Goal: Task Accomplishment & Management: Manage account settings

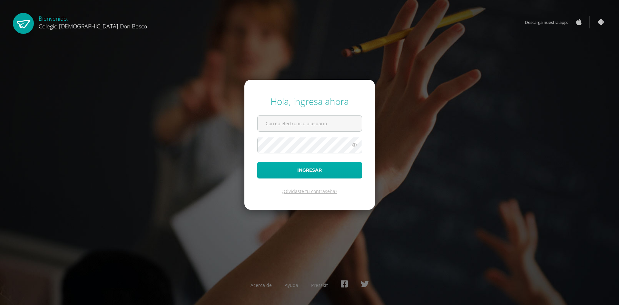
type input "[EMAIL_ADDRESS][DOMAIN_NAME]"
click at [317, 172] on button "Ingresar" at bounding box center [309, 170] width 105 height 16
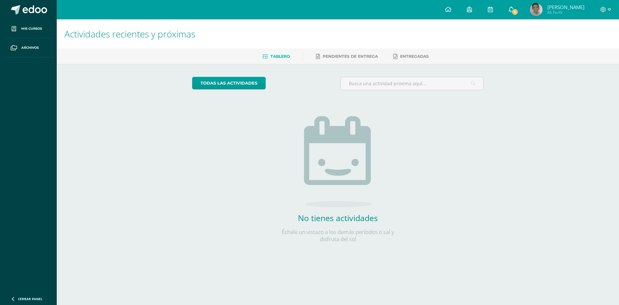
click at [515, 10] on span "1" at bounding box center [515, 11] width 7 height 7
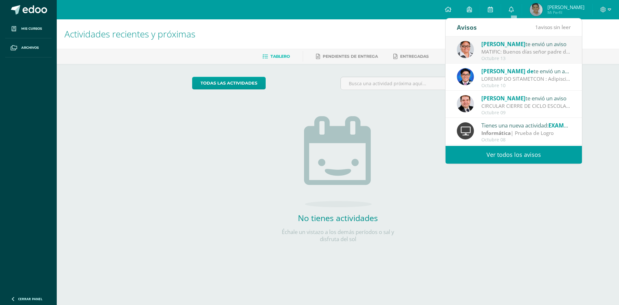
click at [522, 52] on div "MATIFIC: Buenos días señor padre de familia: Comparto una información important…" at bounding box center [527, 51] width 90 height 7
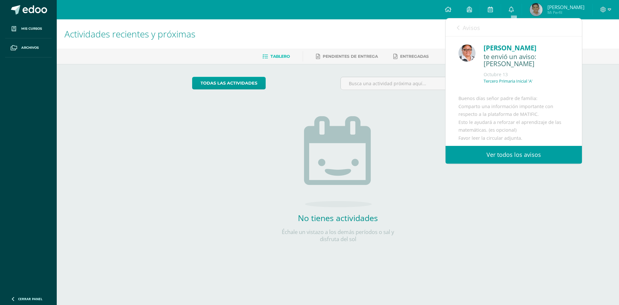
scroll to position [79, 0]
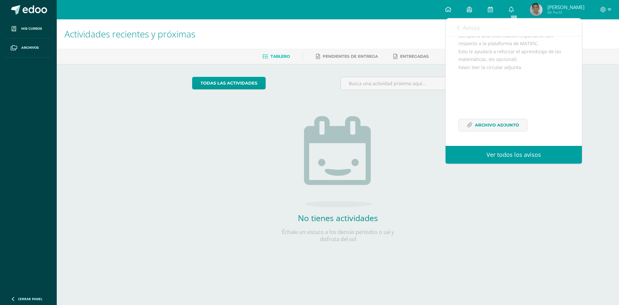
click at [607, 162] on div "Actividades recientes y próximas Tablero Pendientes de entrega Entregadas todas…" at bounding box center [338, 141] width 563 height 244
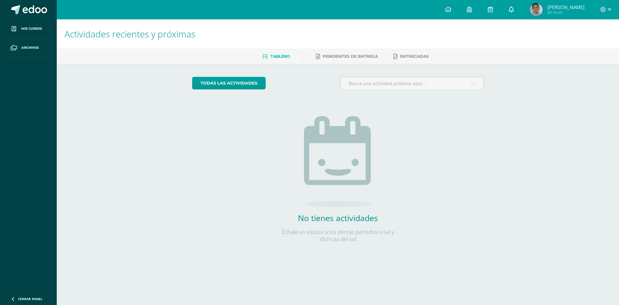
click at [514, 8] on icon at bounding box center [511, 9] width 5 height 6
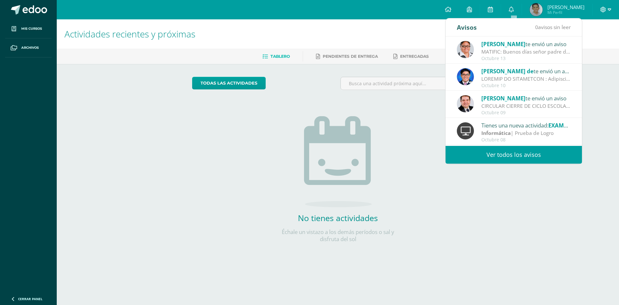
click at [611, 10] on icon at bounding box center [610, 9] width 4 height 2
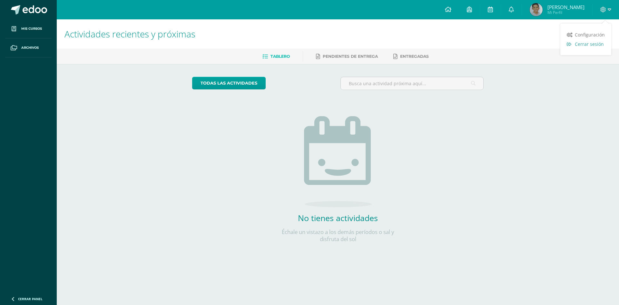
click at [592, 44] on span "Cerrar sesión" at bounding box center [589, 44] width 29 height 6
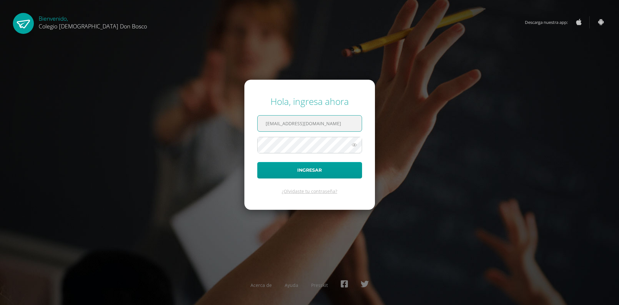
click at [327, 124] on input "fdardondb24@gmail.com" at bounding box center [310, 124] width 104 height 16
type input "jdardondb24@gmail.com"
click at [319, 172] on button "Ingresar" at bounding box center [309, 170] width 105 height 16
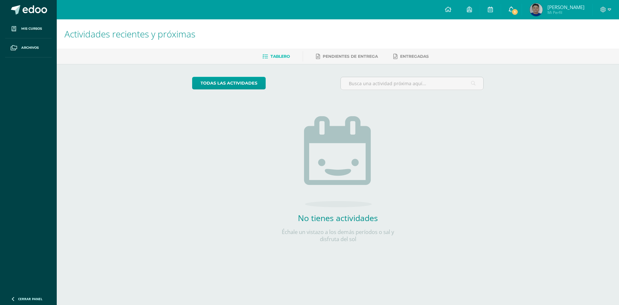
click at [519, 12] on span "1" at bounding box center [515, 11] width 7 height 7
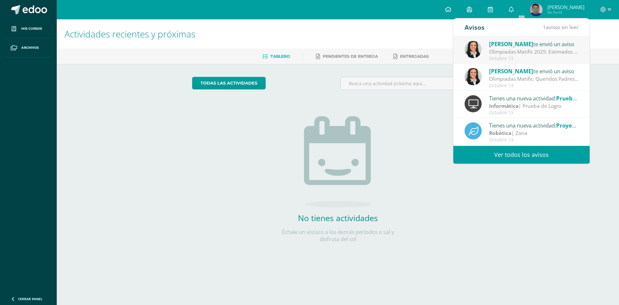
click at [531, 55] on div "Olimpiadas Matific 2025: Estimados Padres y alumnos Para las olimpiadas, no es …" at bounding box center [534, 51] width 90 height 7
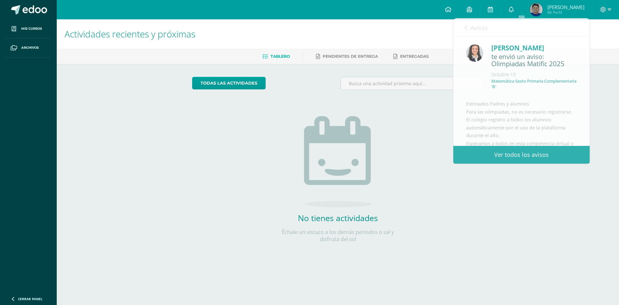
click at [612, 8] on div at bounding box center [606, 9] width 26 height 19
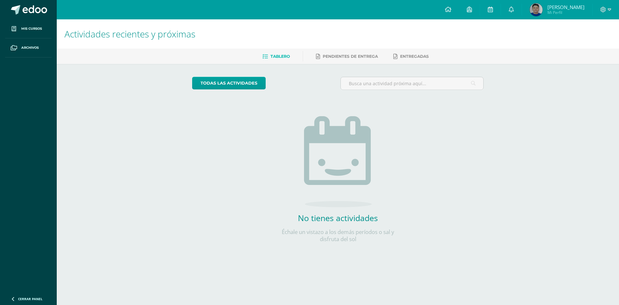
click at [612, 9] on div at bounding box center [606, 9] width 26 height 19
click at [611, 9] on icon at bounding box center [610, 9] width 4 height 2
click at [597, 44] on span "Cerrar sesión" at bounding box center [589, 44] width 29 height 6
